Goal: Complete application form

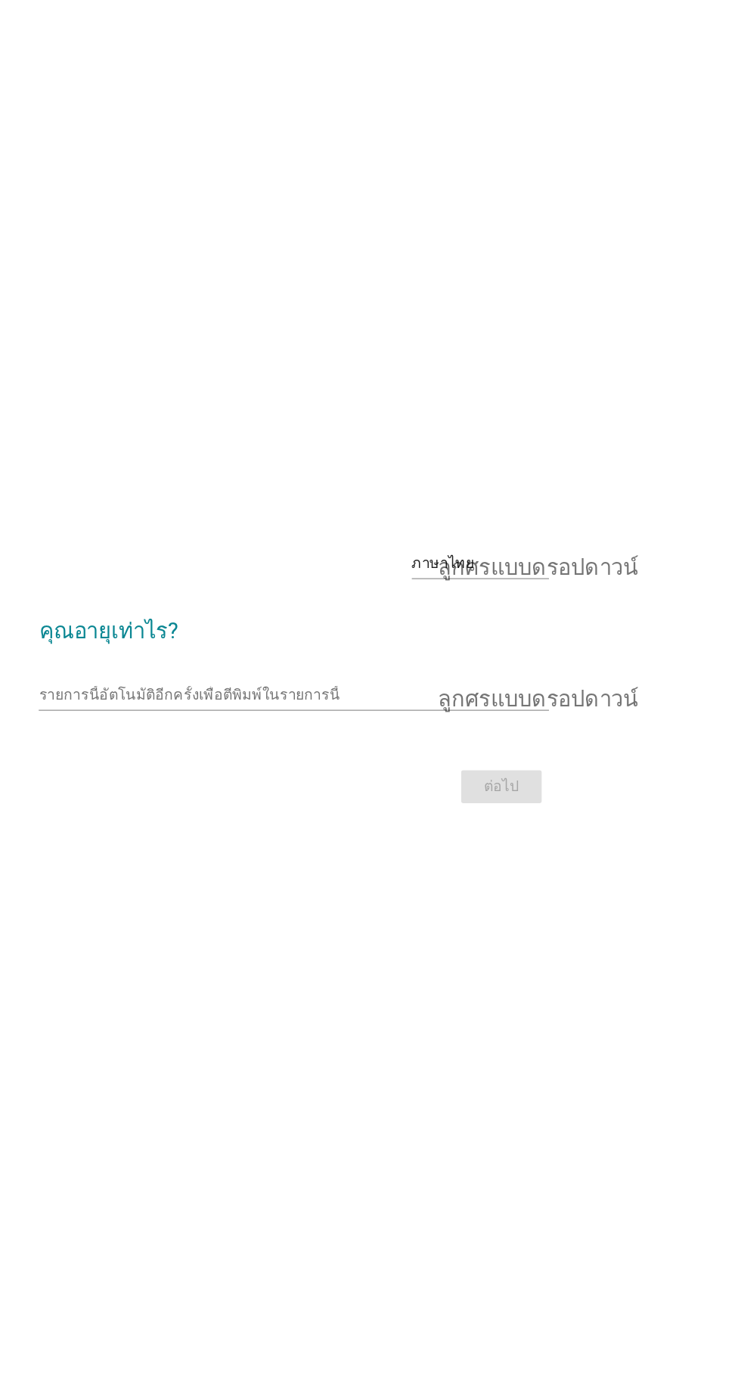
scroll to position [2, 0]
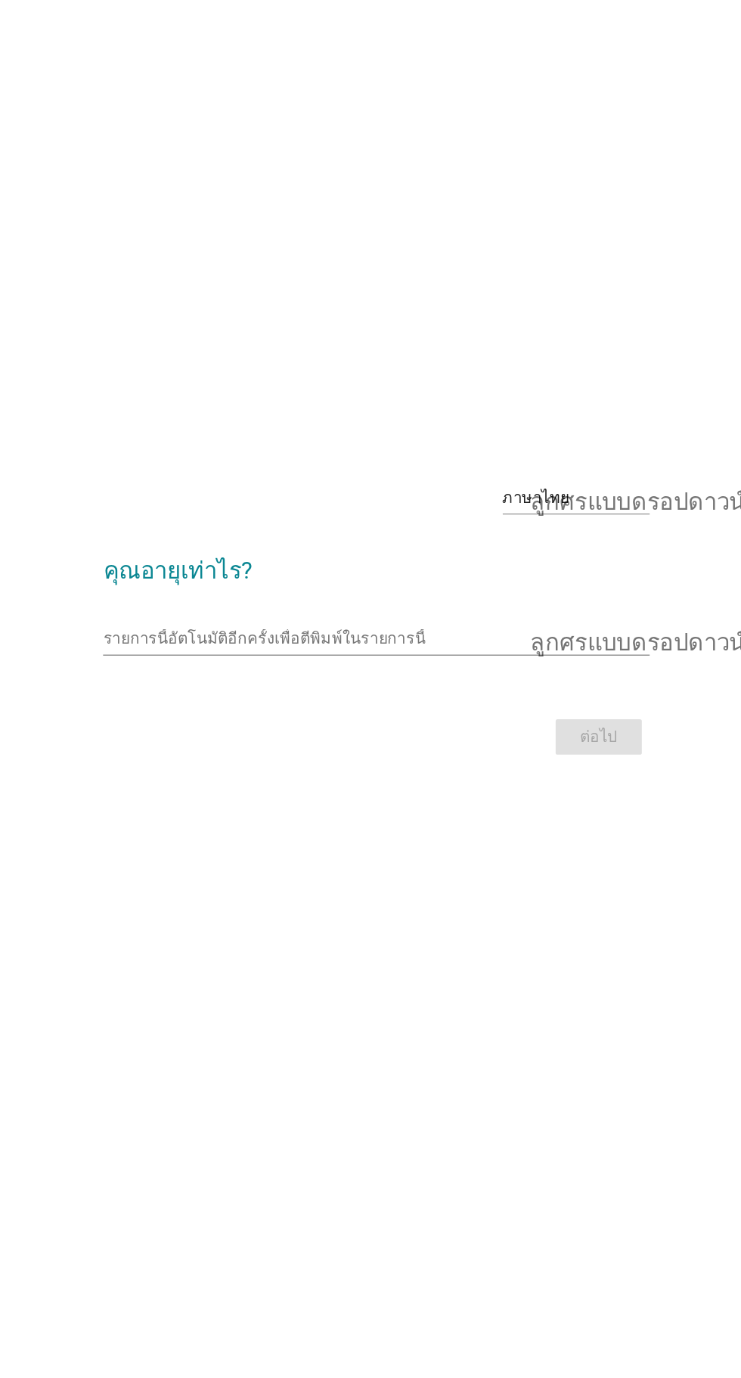
click at [215, 719] on input "รายการนี้อัตโนมัติอีกครั้งเพื่อตีพิมพ์ในรายการนี้" at bounding box center [360, 707] width 400 height 24
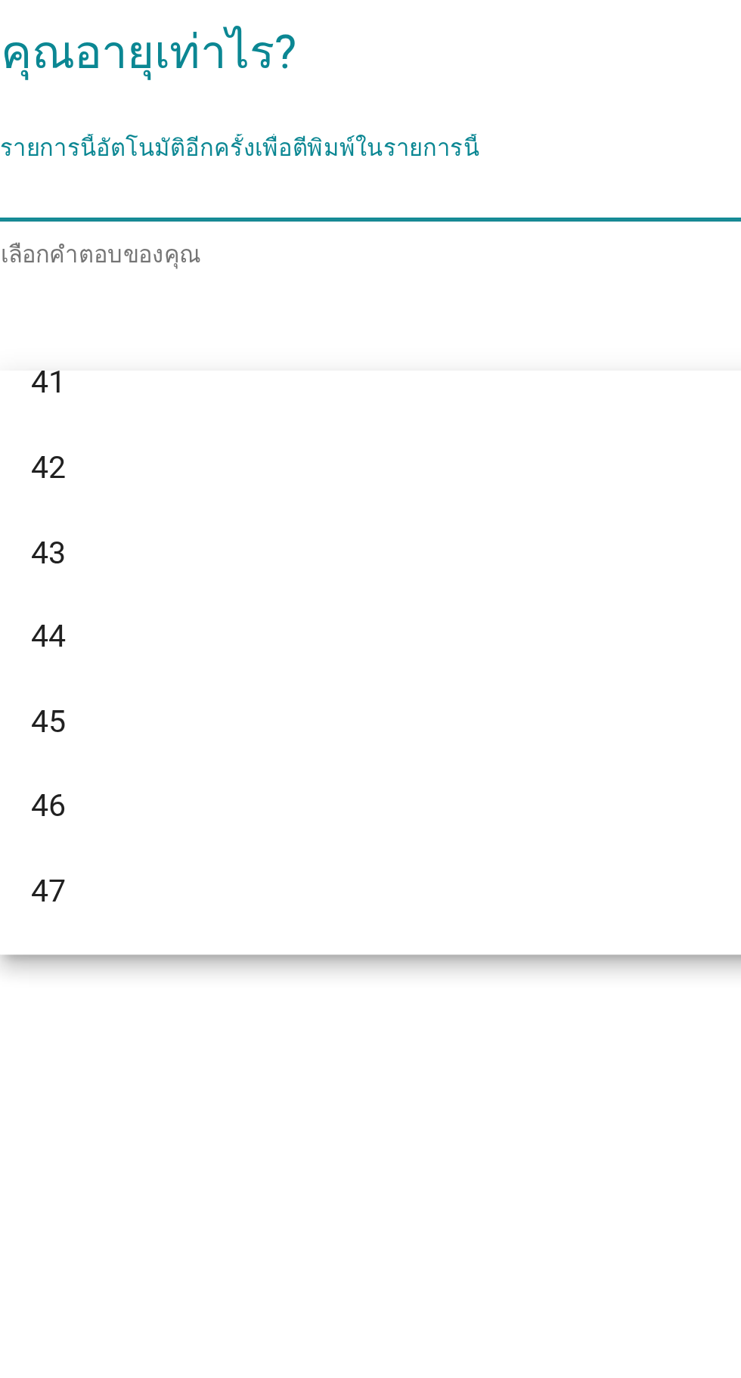
scroll to position [777, 0]
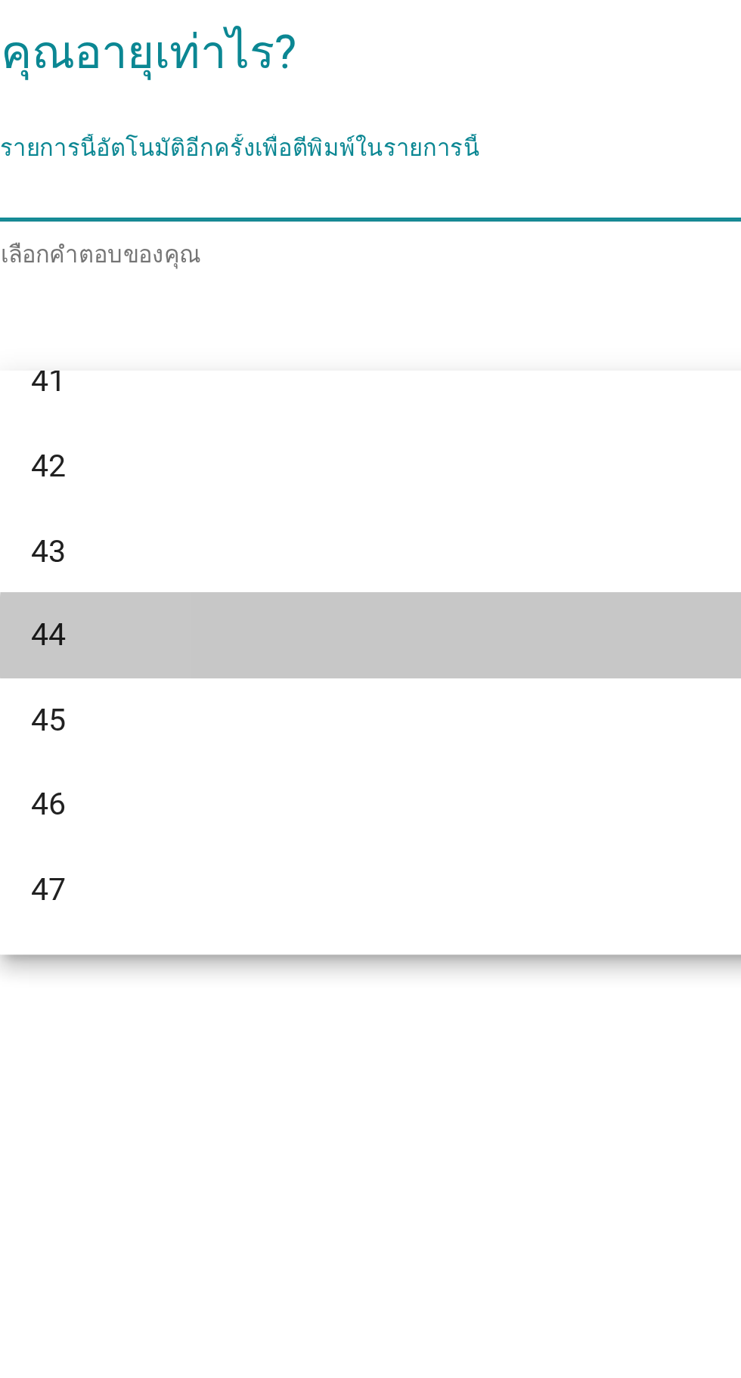
click at [350, 883] on div "44" at bounding box center [354, 880] width 364 height 18
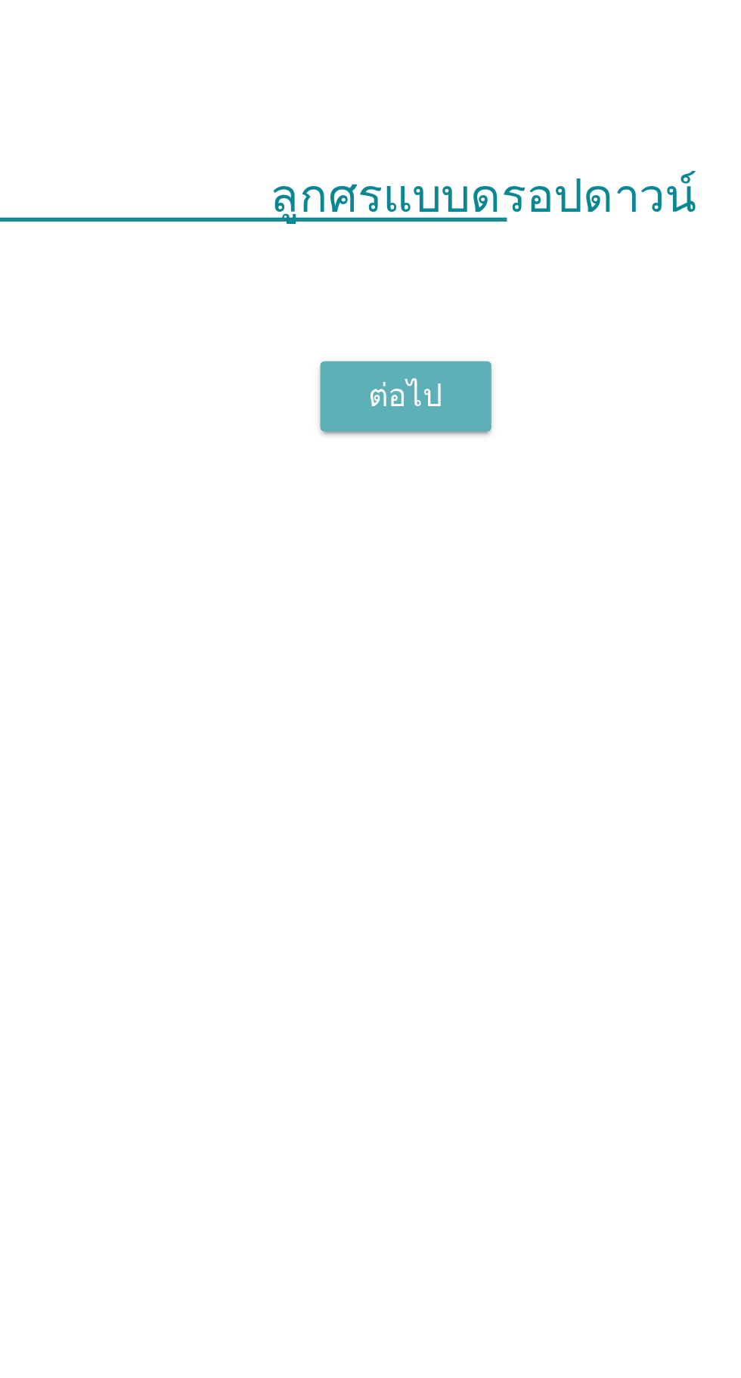
click at [557, 796] on div "ต่อไป" at bounding box center [542, 787] width 42 height 18
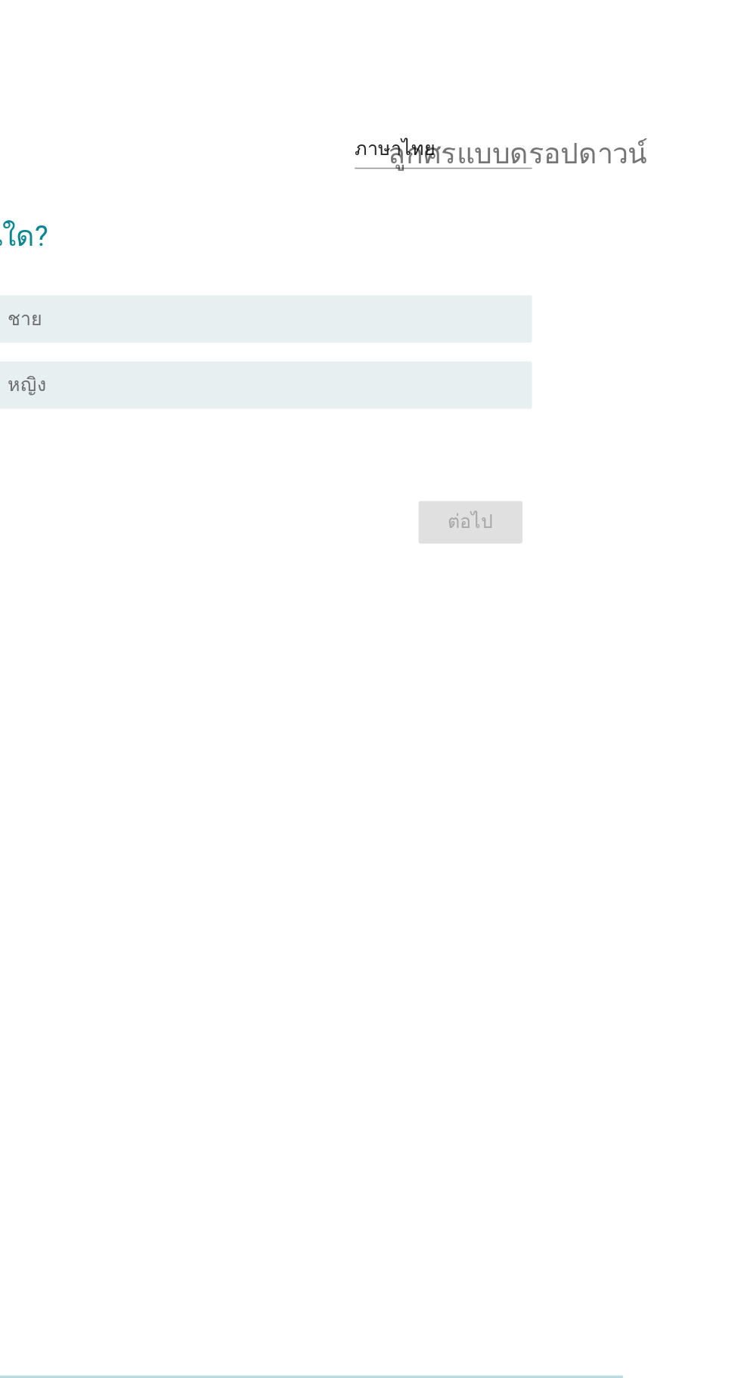
scroll to position [0, 0]
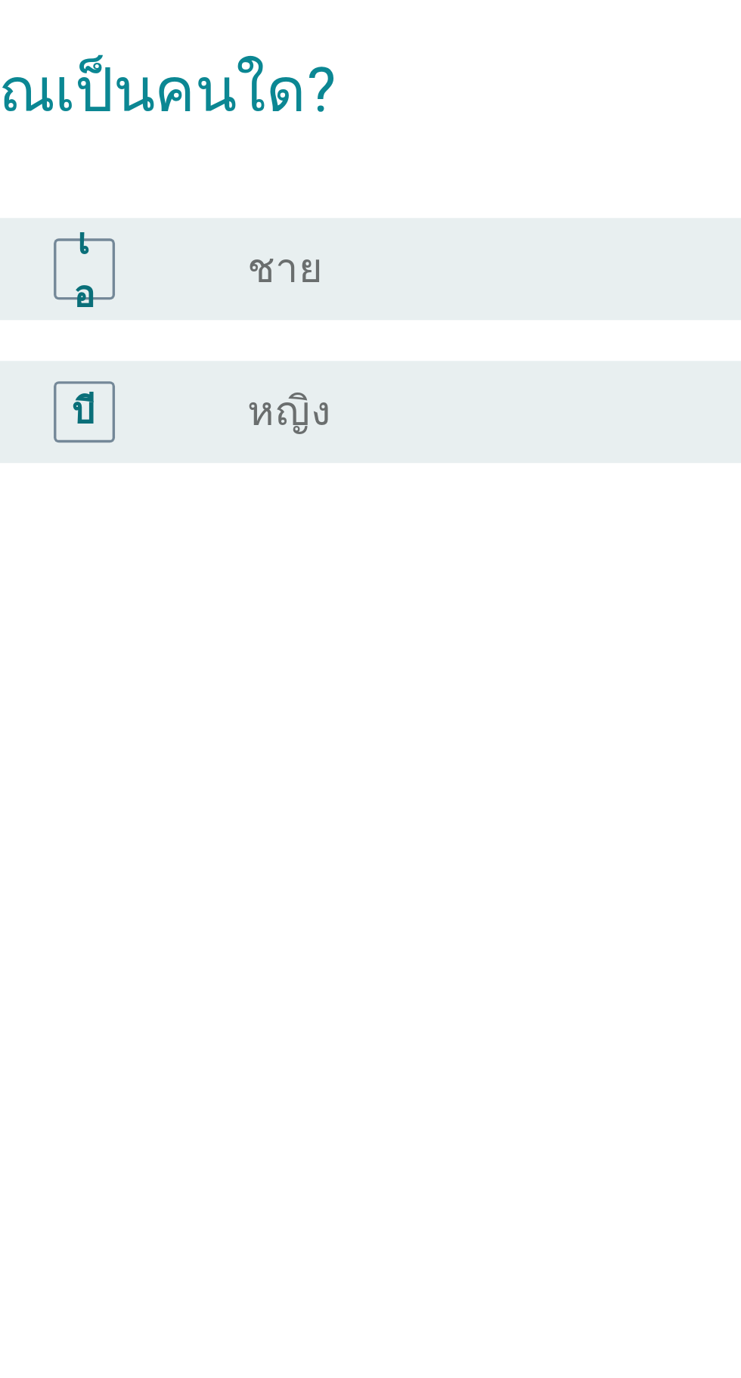
click at [209, 691] on div "เอ" at bounding box center [197, 681] width 33 height 18
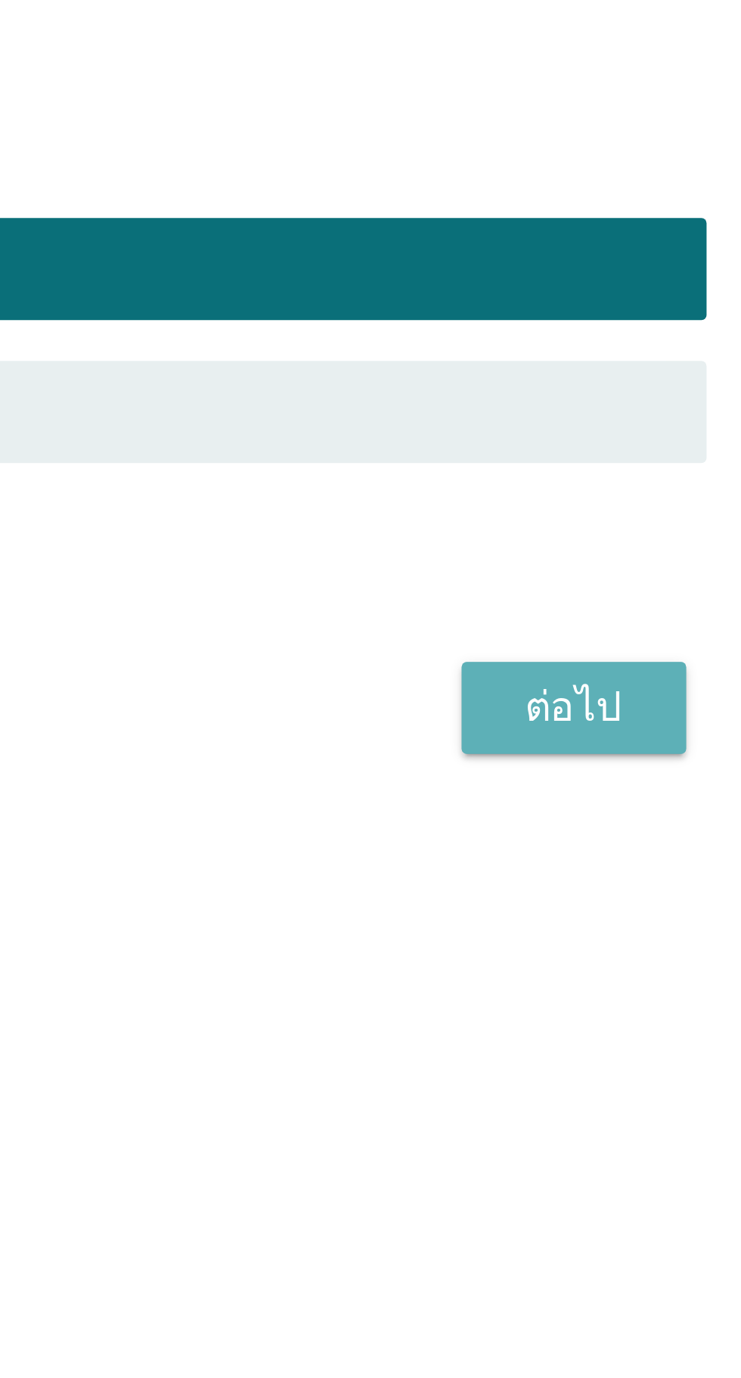
click at [561, 821] on div "ต่อไป" at bounding box center [542, 811] width 42 height 18
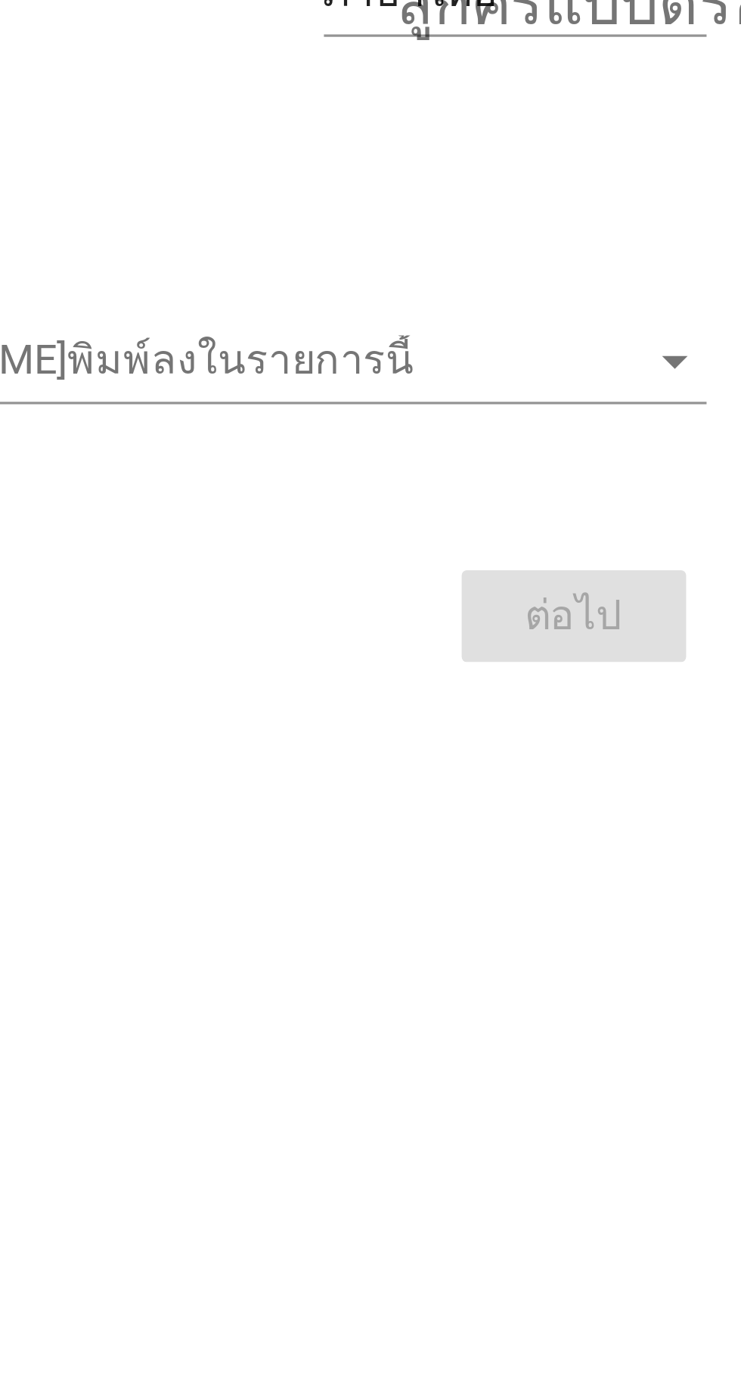
scroll to position [27, 0]
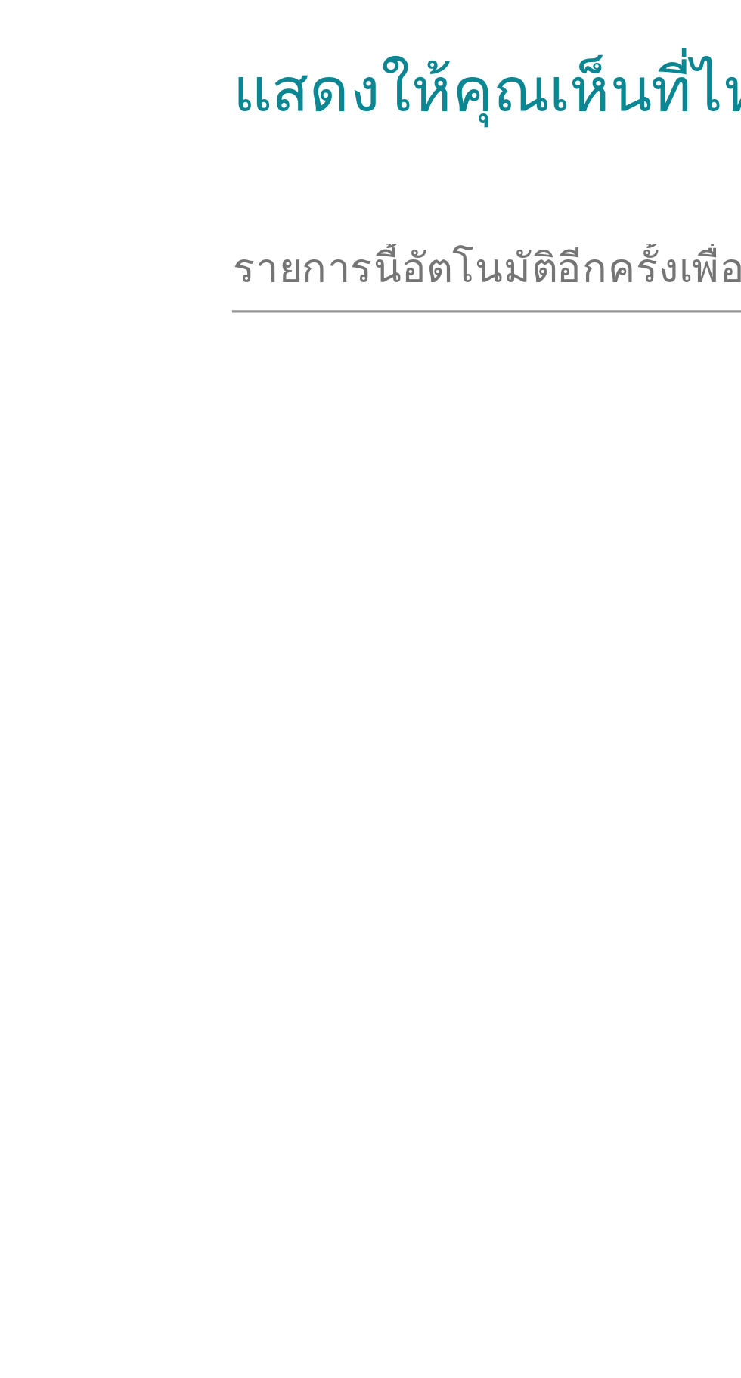
click at [182, 694] on div "รายการนี้อัตโนมัติอีกครั้งเพื่อตีพิมพ์ในรายการนี้ ลูกศรแบบดรอปดาวน์" at bounding box center [370, 681] width 421 height 24
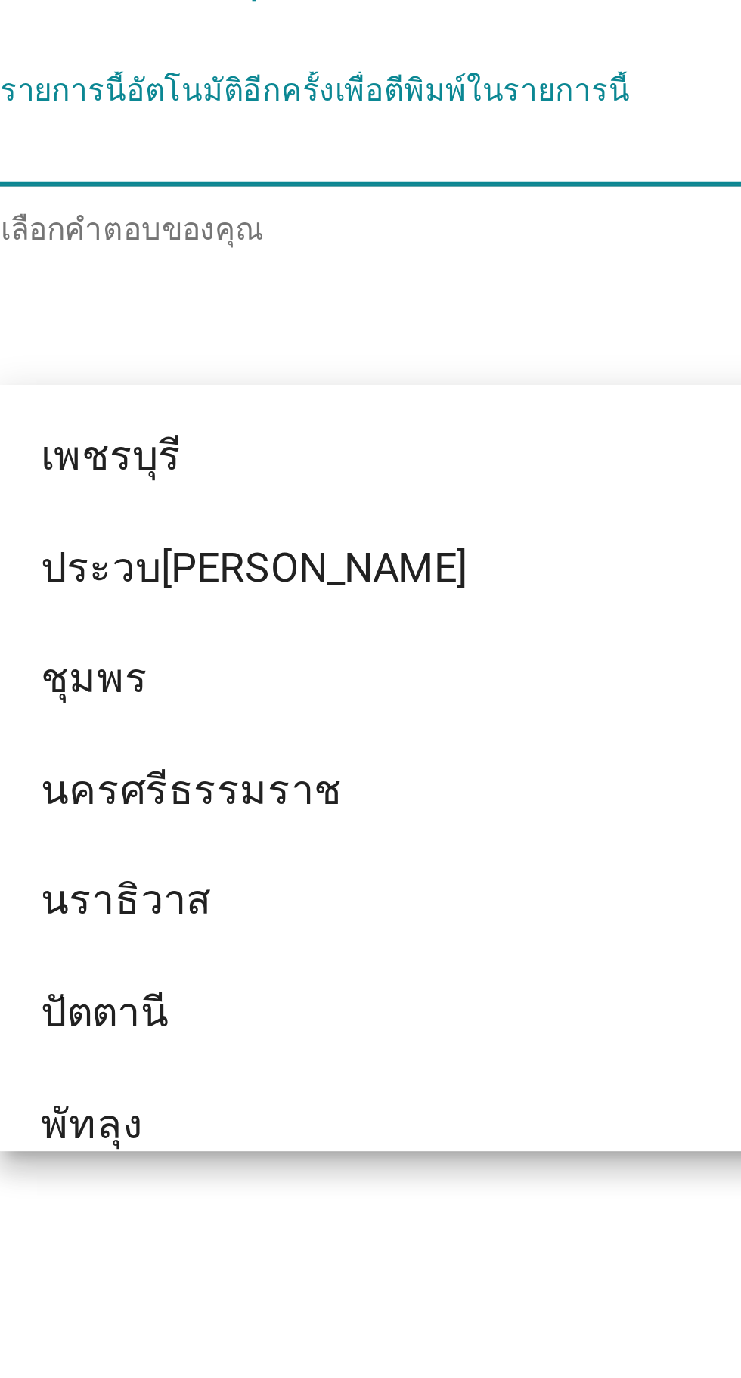
scroll to position [2025, 0]
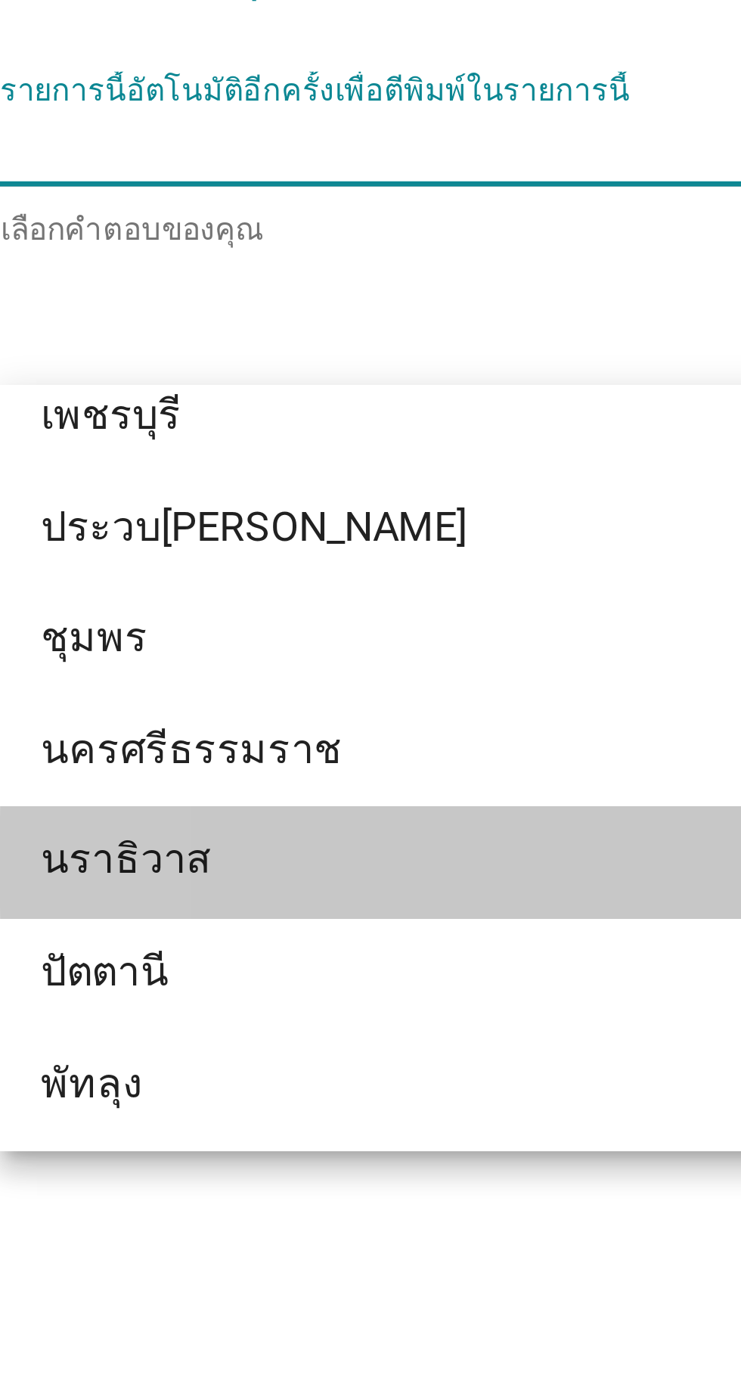
click at [323, 903] on div "นราธิวาส" at bounding box center [370, 893] width 421 height 33
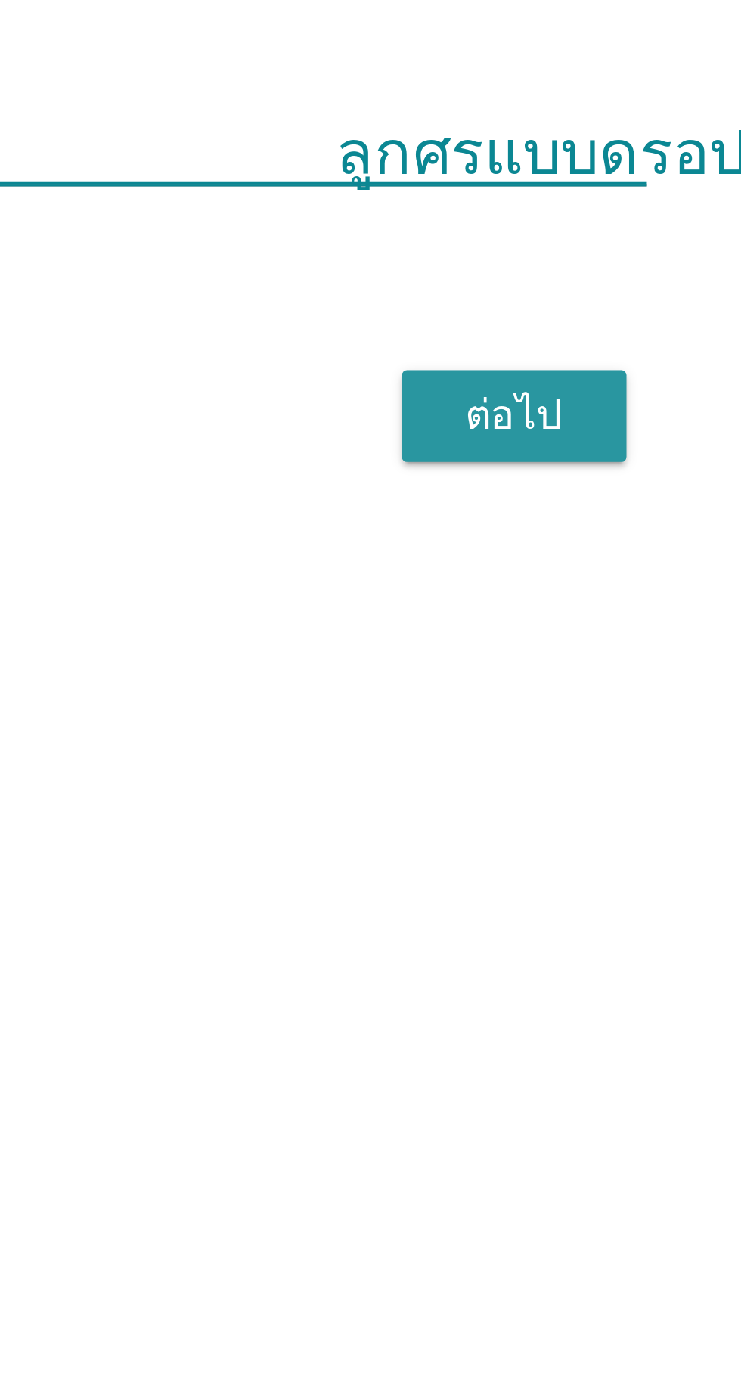
click at [550, 769] on font "ต่อไป" at bounding box center [542, 762] width 29 height 14
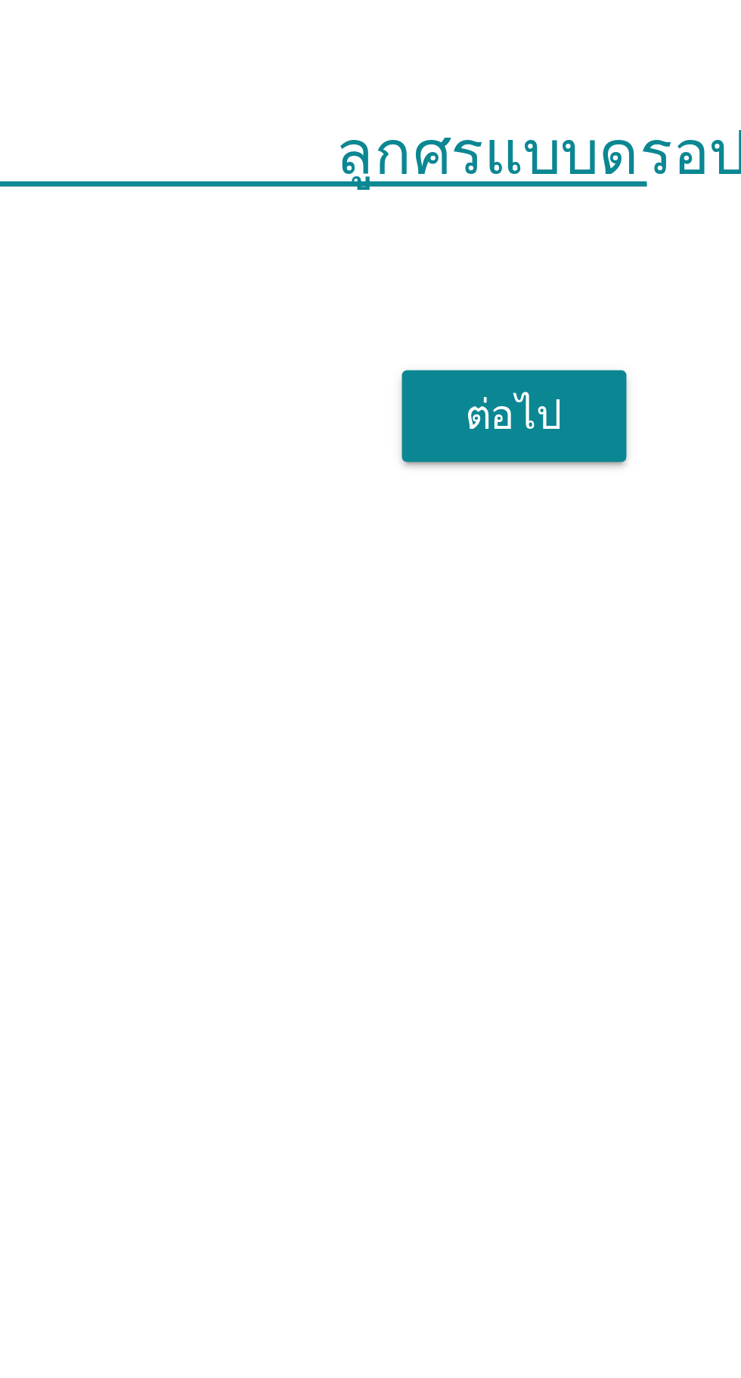
scroll to position [27, 0]
